Goal: Use online tool/utility: Utilize a website feature to perform a specific function

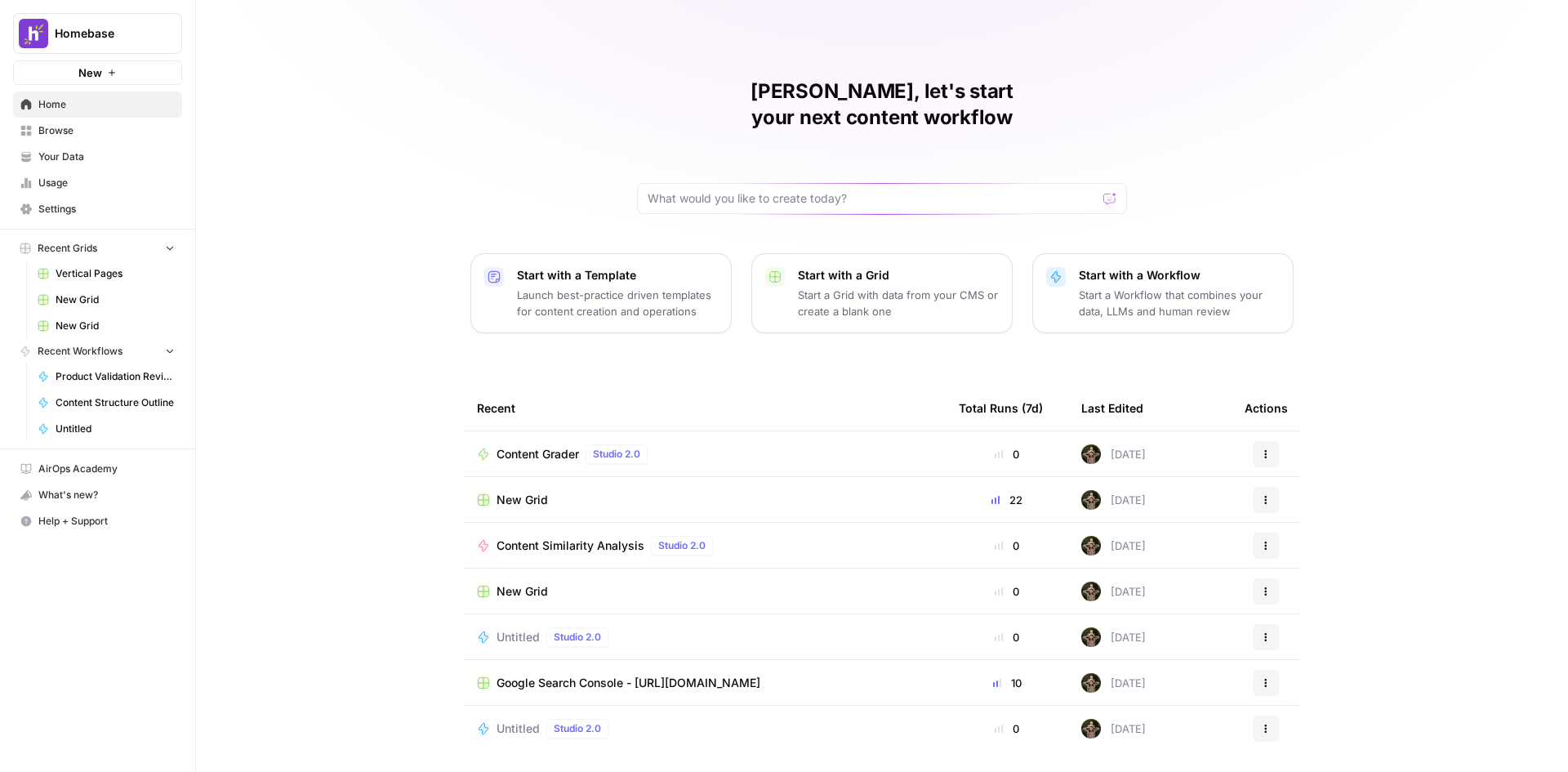
click at [61, 128] on span "Browse" at bounding box center [106, 130] width 136 height 15
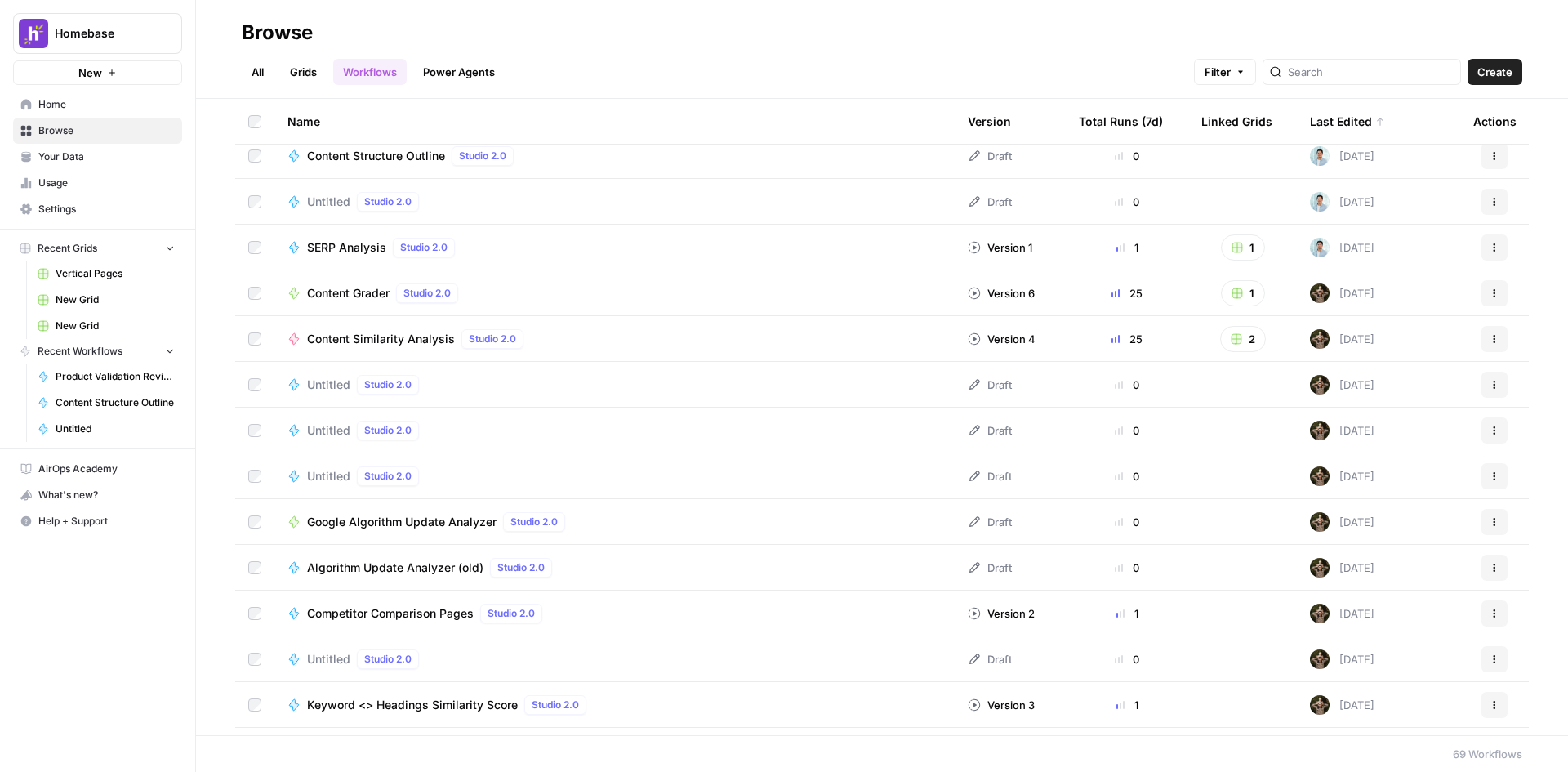
scroll to position [245, 0]
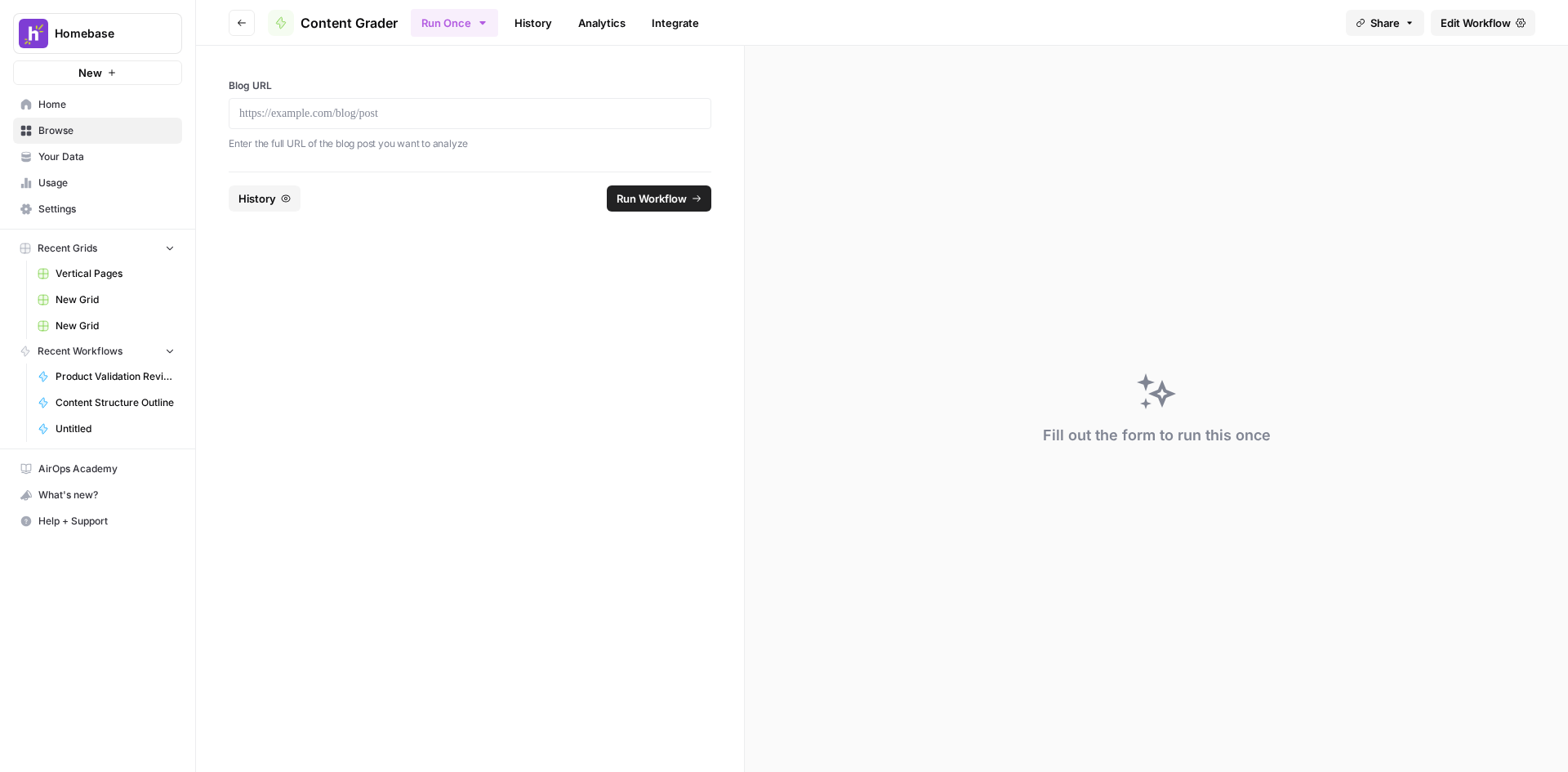
click at [1476, 27] on span "Edit Workflow" at bounding box center [1475, 23] width 70 height 17
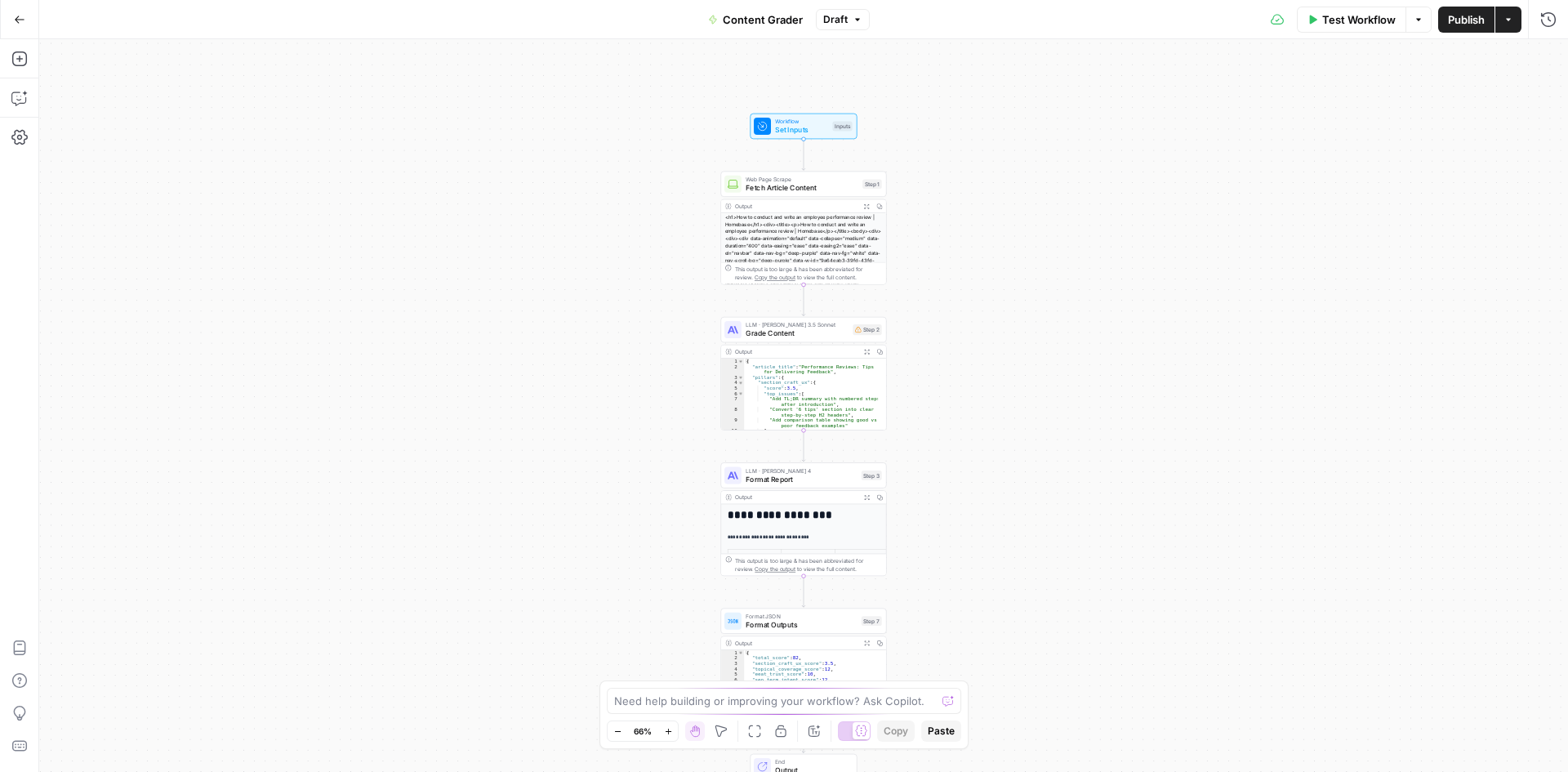
click at [809, 330] on span "Grade Content" at bounding box center [797, 334] width 103 height 10
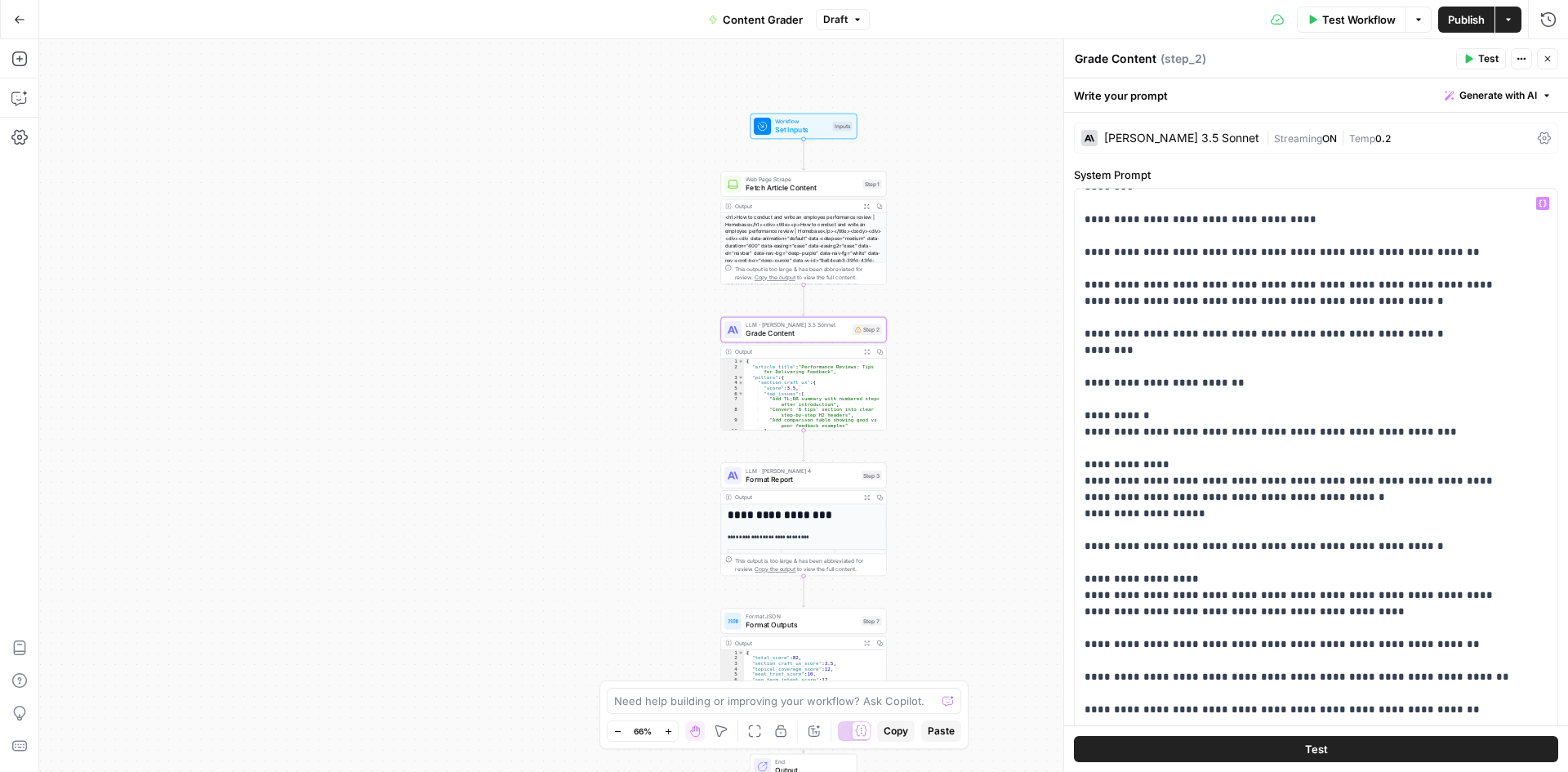
scroll to position [4003, 0]
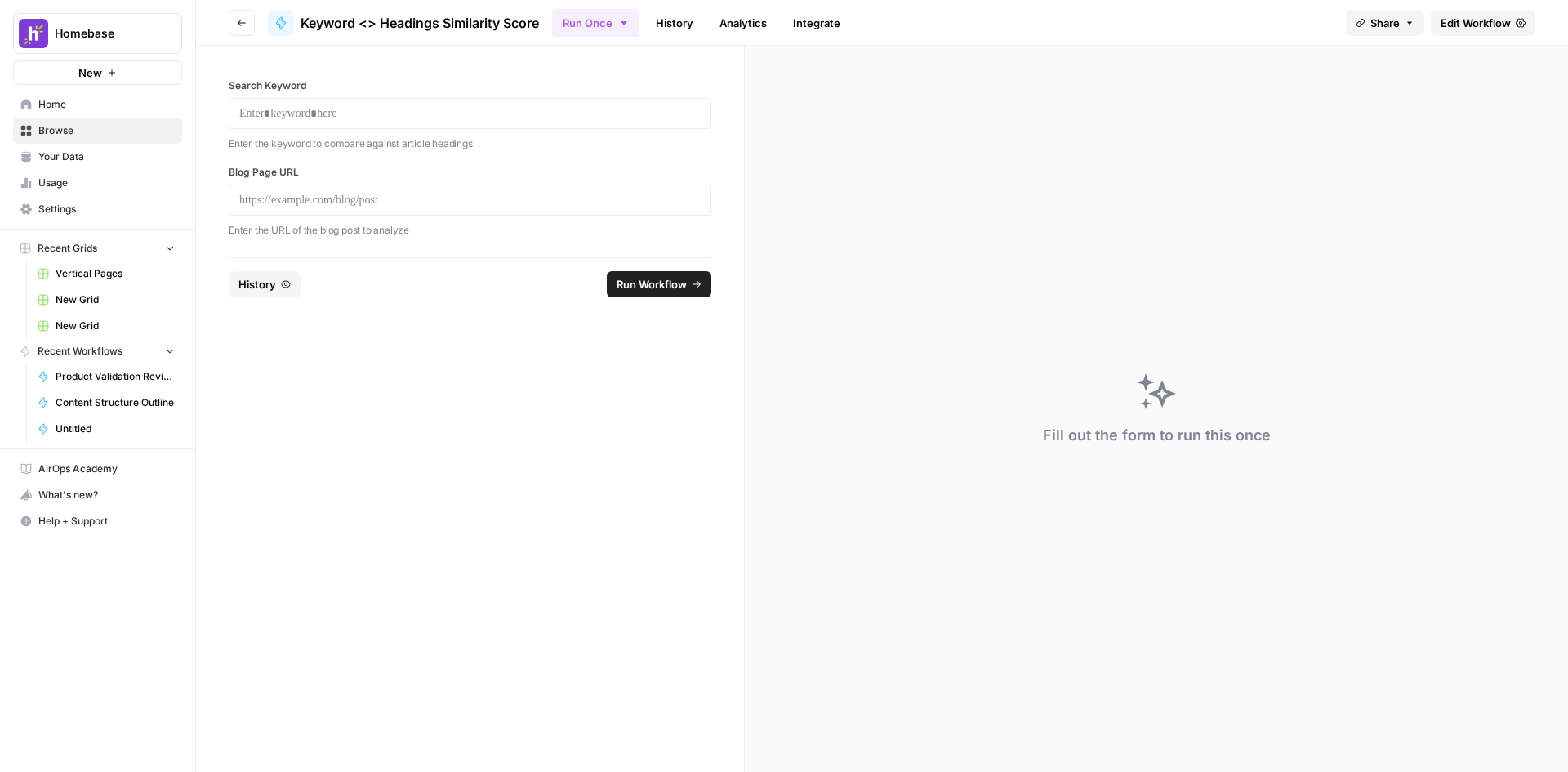
click at [1519, 24] on icon at bounding box center [1520, 23] width 10 height 10
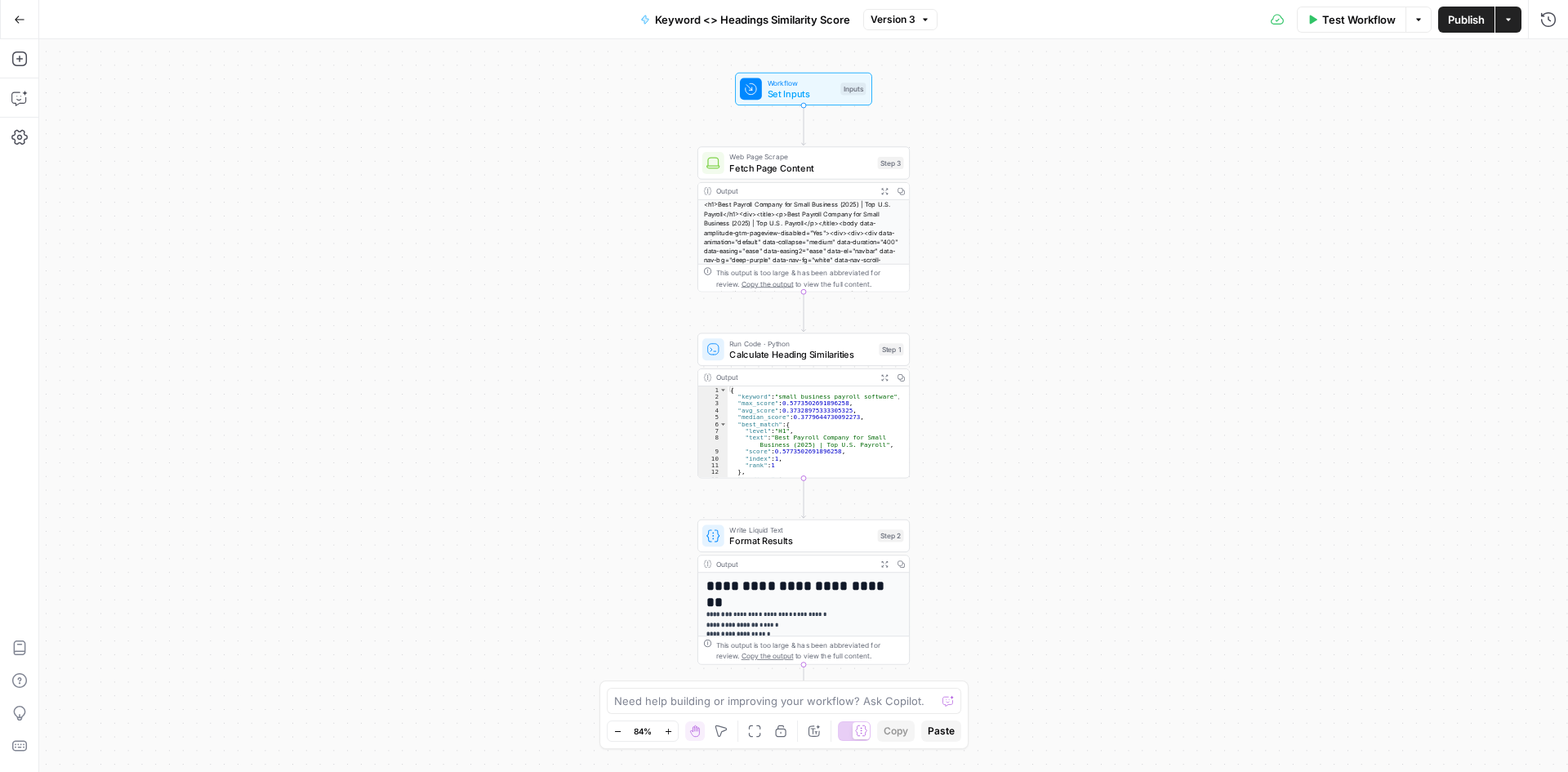
scroll to position [49, 0]
